Goal: Find specific page/section: Find specific page/section

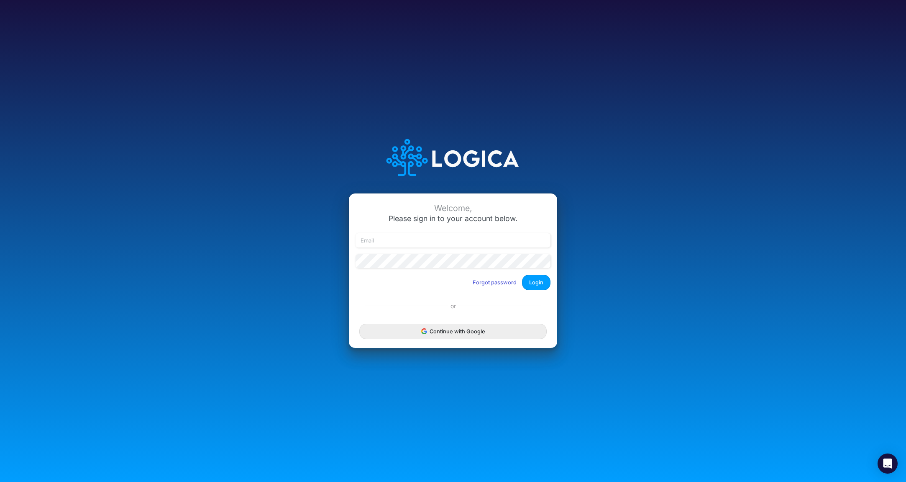
click at [450, 327] on button "Continue with Google" at bounding box center [452, 330] width 187 height 15
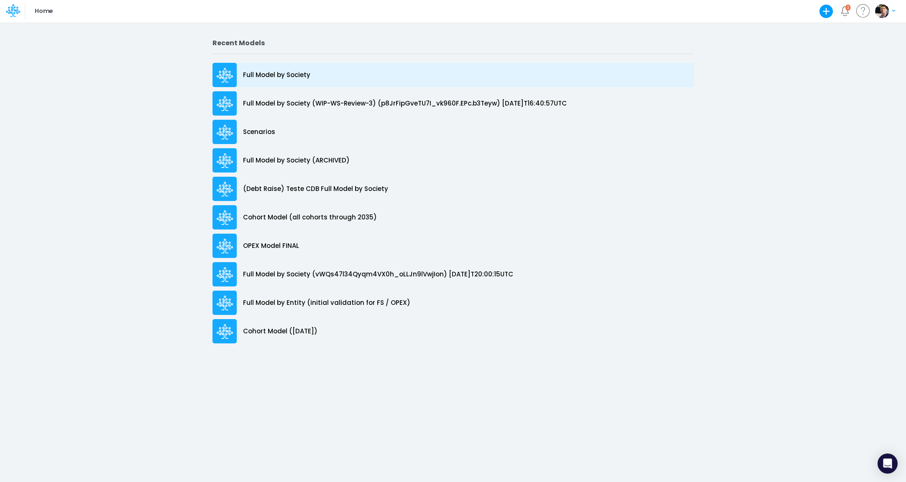
click at [269, 76] on p "Full Model by Society" at bounding box center [276, 75] width 67 height 10
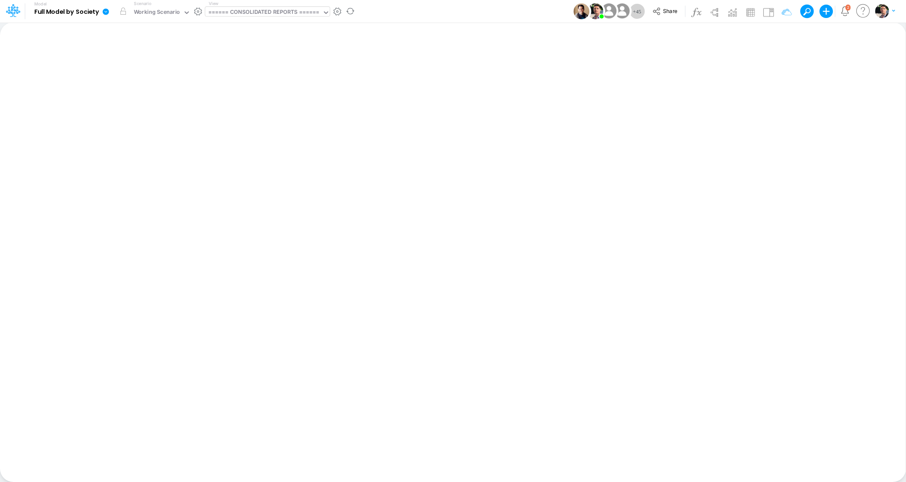
click at [270, 14] on div "====== CONSOLIDATED REPORTS ======" at bounding box center [263, 13] width 111 height 10
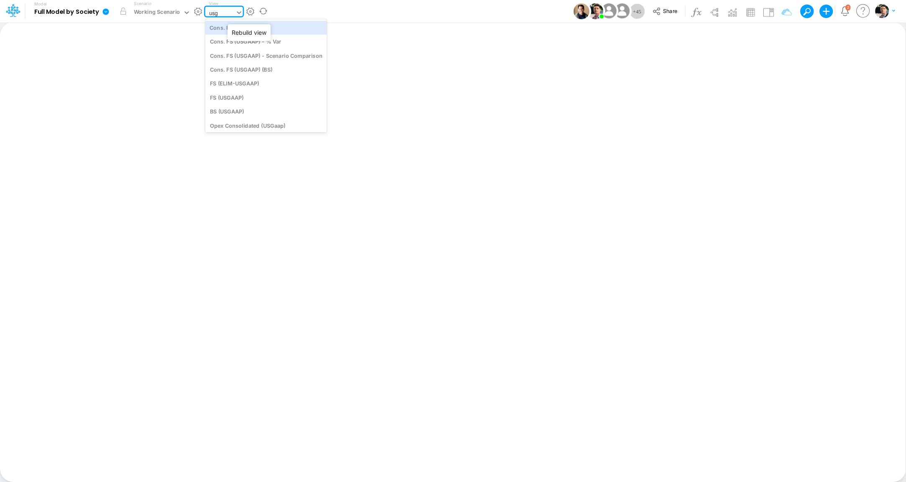
type input "usga"
click at [243, 30] on div "Cons. FS (USGaap)" at bounding box center [266, 28] width 122 height 14
type input "Consolidated FS - USGAAP"
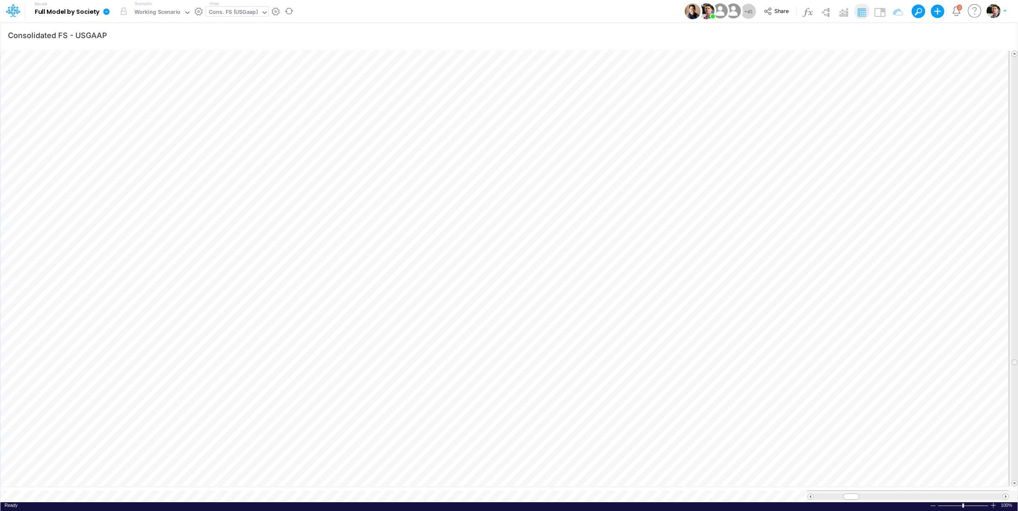
scroll to position [0, 0]
drag, startPoint x: 1014, startPoint y: 130, endPoint x: 1013, endPoint y: 382, distance: 252.3
click at [906, 383] on span at bounding box center [1013, 385] width 5 height 5
